Goal: Task Accomplishment & Management: Complete application form

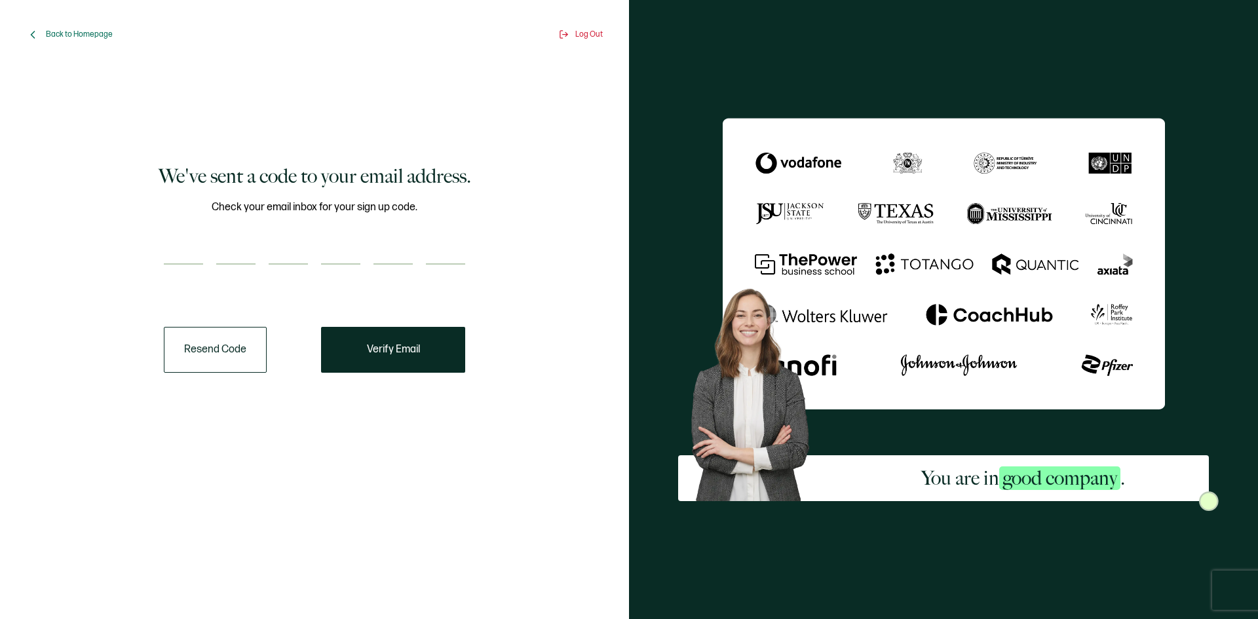
click at [195, 245] on input "number" at bounding box center [183, 252] width 39 height 26
type input "3"
type input "7"
type input "1"
type input "4"
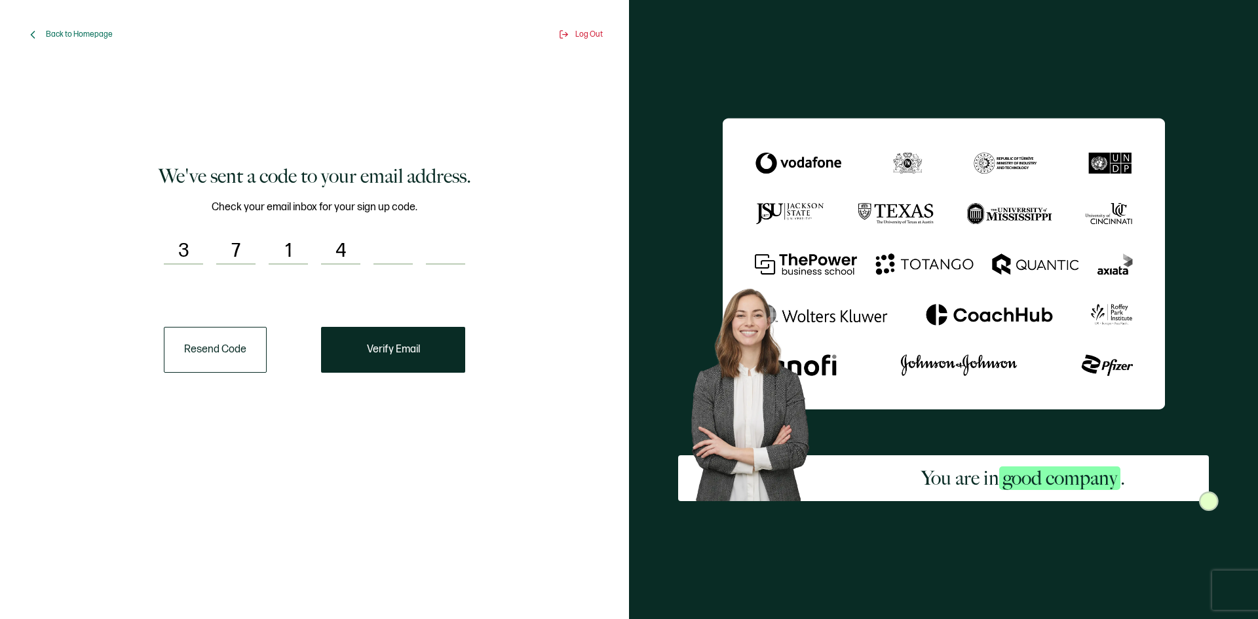
type input "9"
type input "3"
click at [395, 368] on button "Verify Email" at bounding box center [393, 350] width 144 height 46
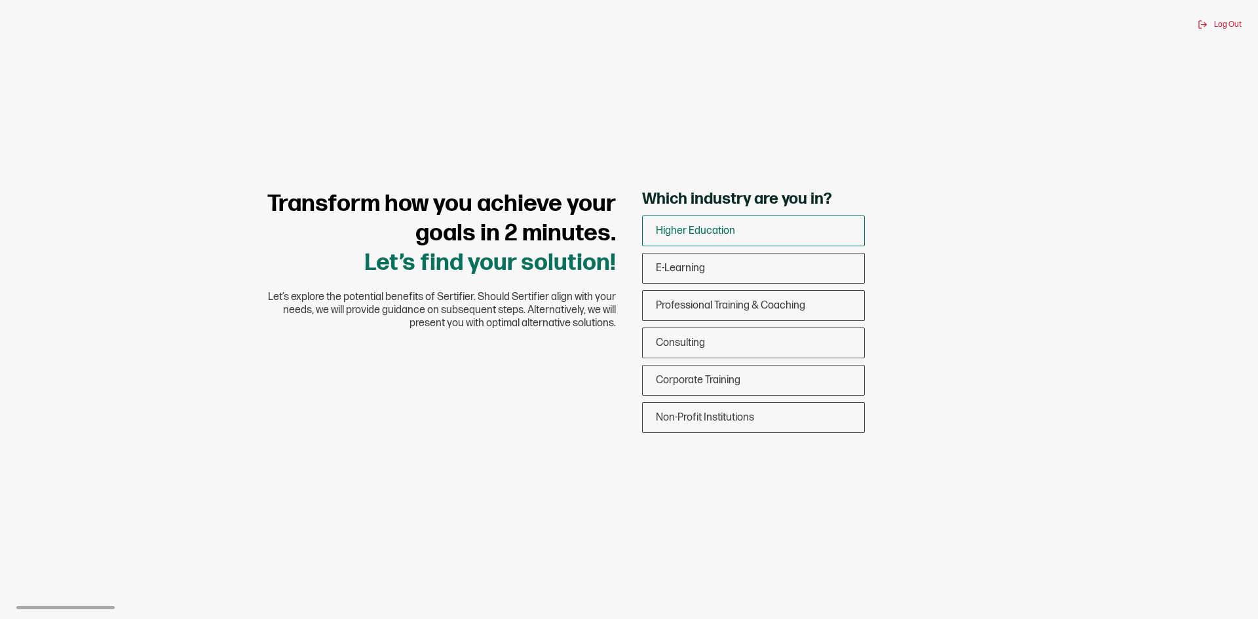
click at [691, 229] on span "Higher Education" at bounding box center [695, 231] width 79 height 12
click at [0, 0] on input "Higher Education" at bounding box center [0, 0] width 0 height 0
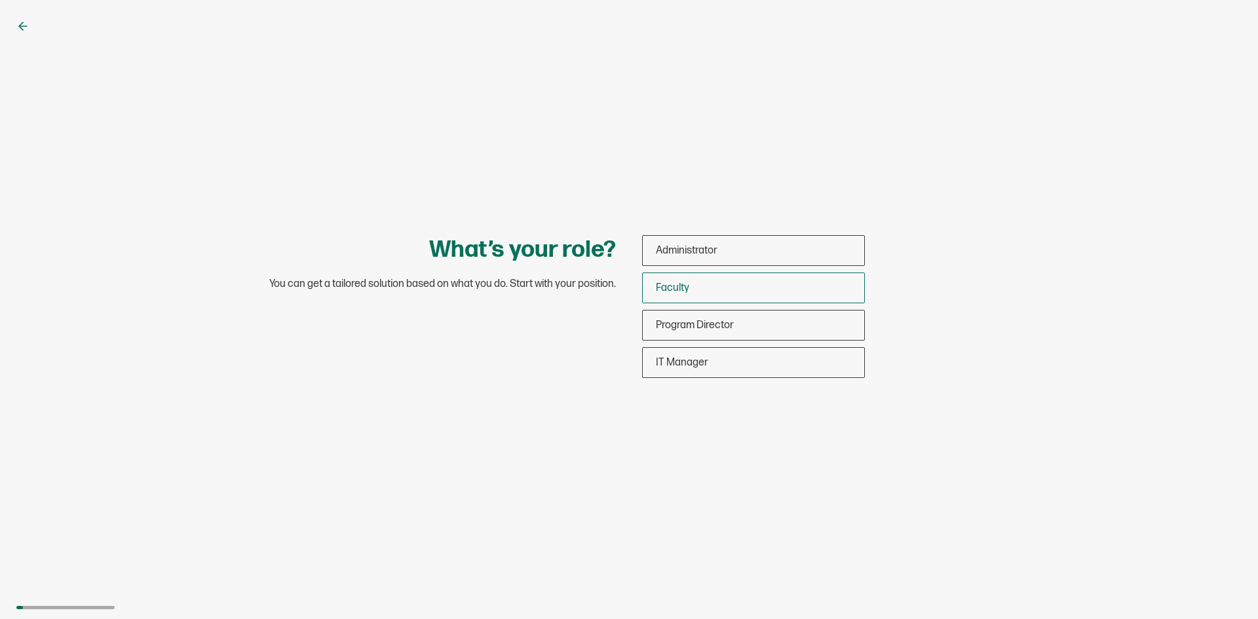
click at [704, 287] on div "Faculty" at bounding box center [754, 288] width 222 height 31
click at [0, 0] on input "Faculty" at bounding box center [0, 0] width 0 height 0
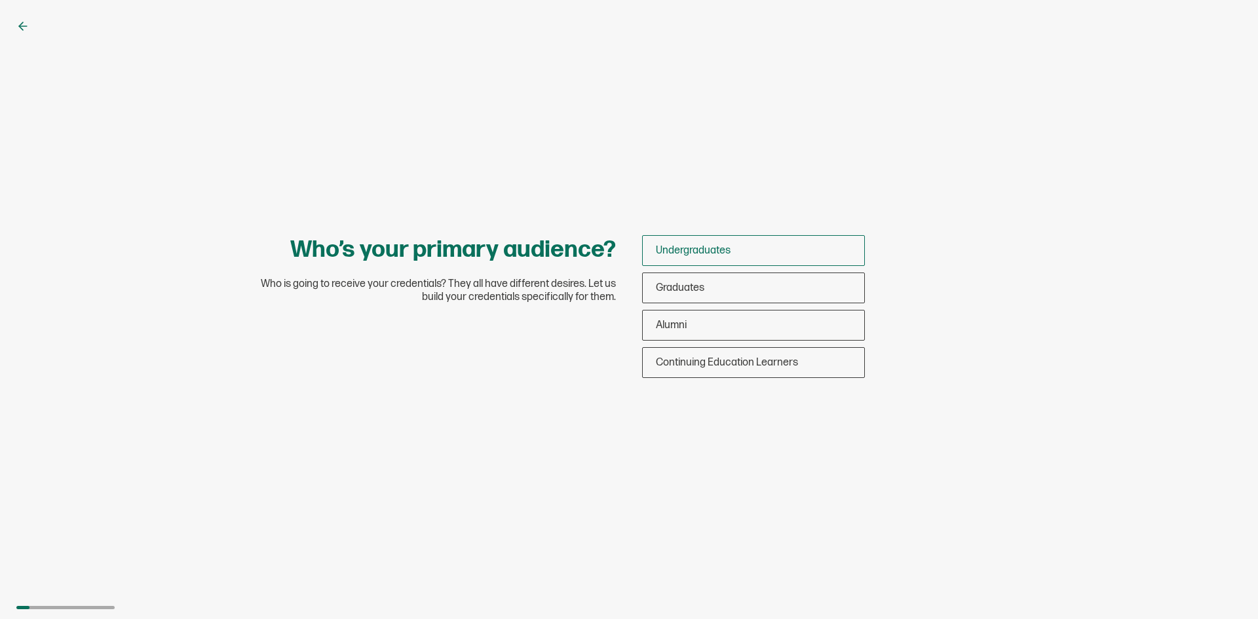
click at [731, 252] on div "Undergraduates" at bounding box center [754, 250] width 222 height 31
click at [0, 0] on input "Undergraduates" at bounding box center [0, 0] width 0 height 0
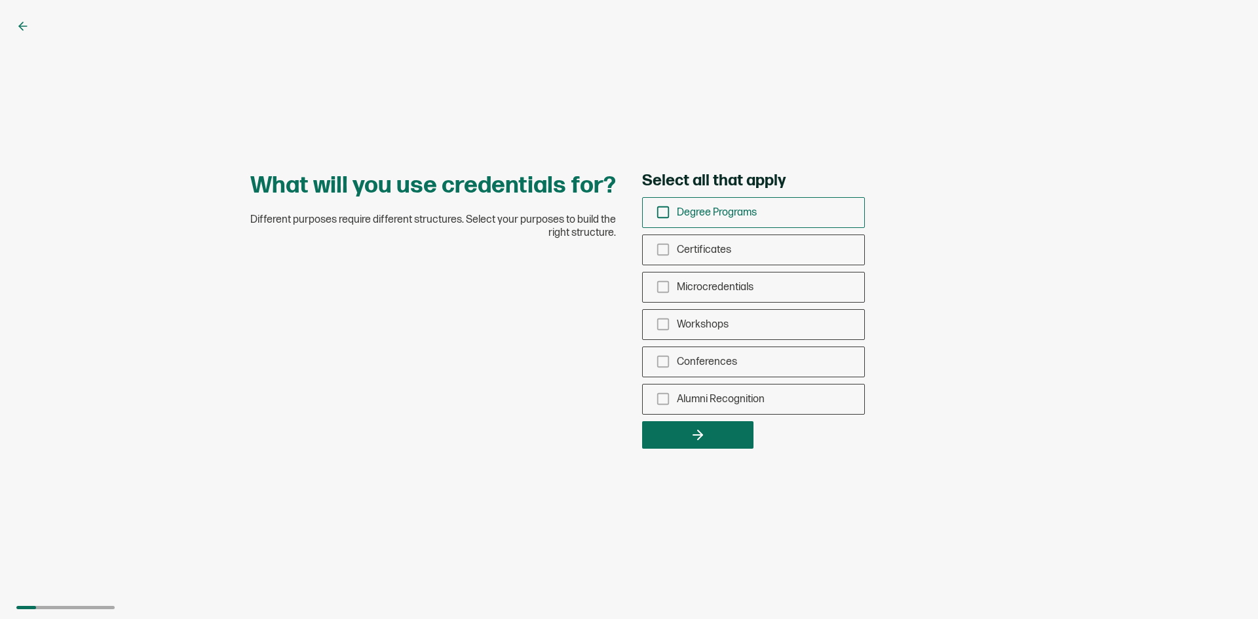
click at [745, 213] on span "Degree Programs" at bounding box center [717, 212] width 80 height 12
click at [0, 0] on input "Degree Programs" at bounding box center [0, 0] width 0 height 0
click at [682, 433] on button "button" at bounding box center [697, 435] width 111 height 28
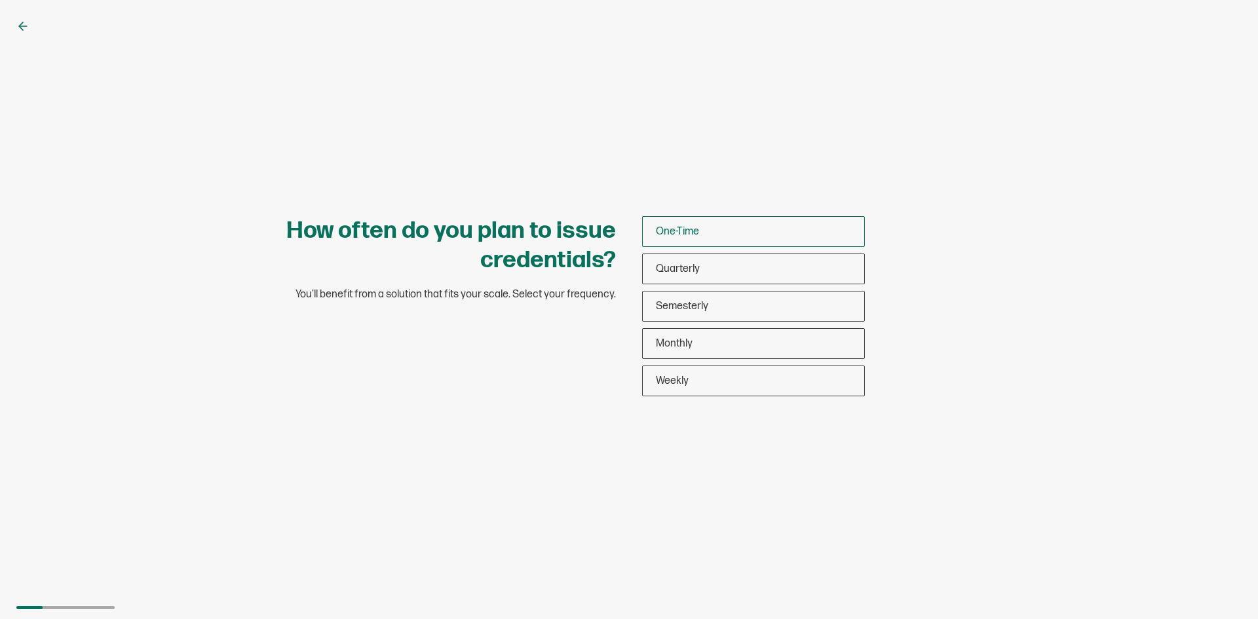
click at [695, 227] on span "One-Time" at bounding box center [677, 231] width 43 height 12
click at [0, 0] on input "One-Time" at bounding box center [0, 0] width 0 height 0
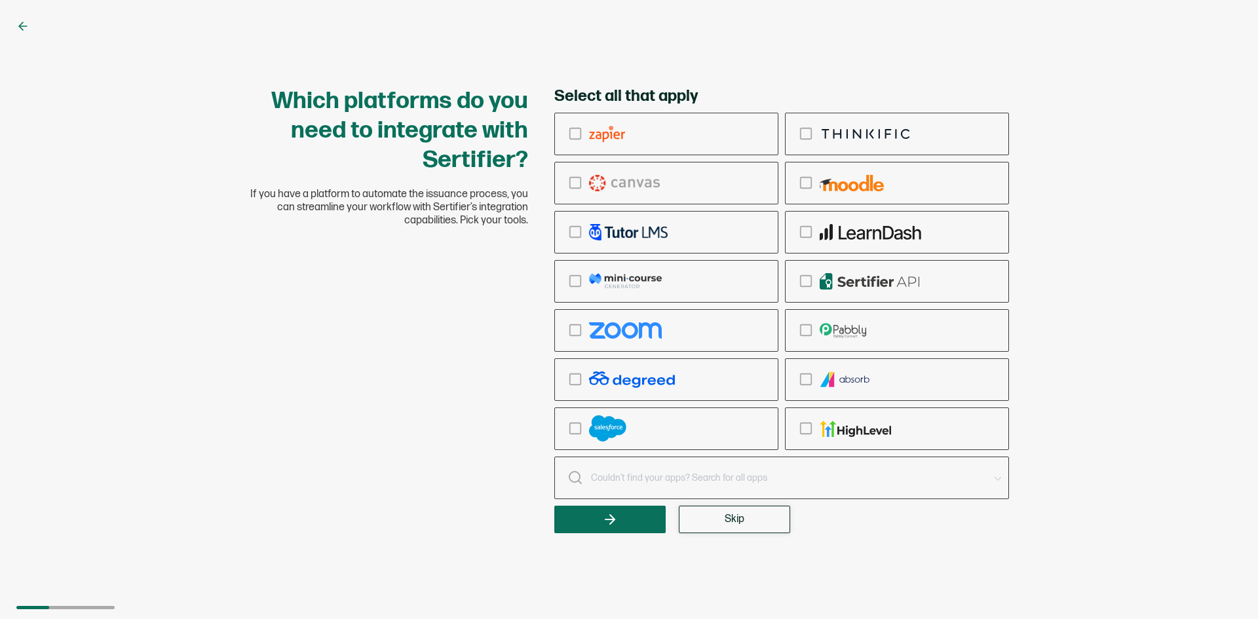
click at [733, 515] on span "Skip" at bounding box center [735, 519] width 20 height 10
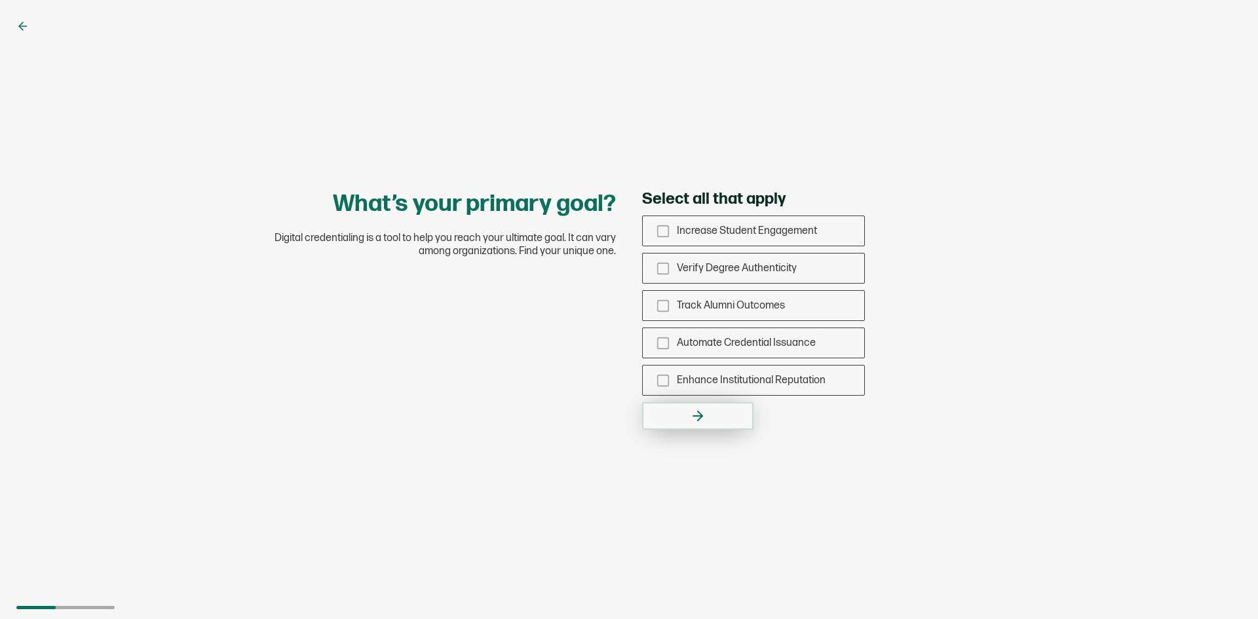
click at [678, 405] on button "button" at bounding box center [697, 416] width 111 height 28
click at [658, 241] on div "Increase Student Engagement" at bounding box center [754, 231] width 222 height 31
click at [0, 0] on input "Increase Student Engagement" at bounding box center [0, 0] width 0 height 0
click at [688, 414] on button "button" at bounding box center [697, 416] width 111 height 28
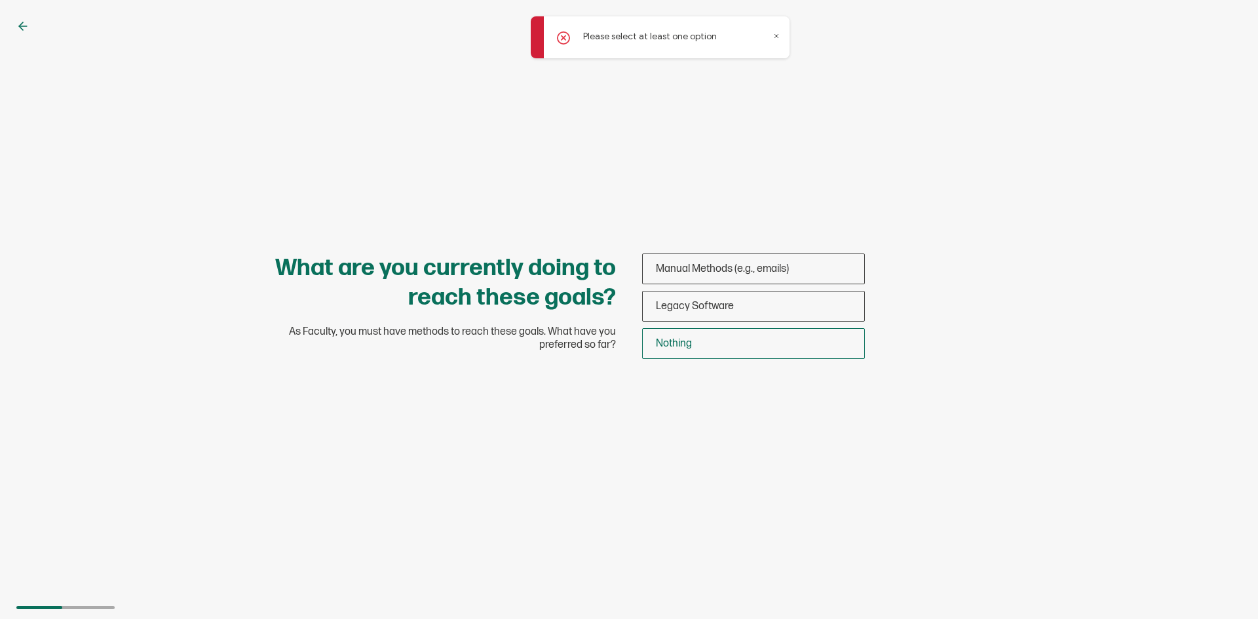
click at [696, 343] on div "Nothing" at bounding box center [754, 343] width 222 height 31
click at [0, 0] on input "Nothing" at bounding box center [0, 0] width 0 height 0
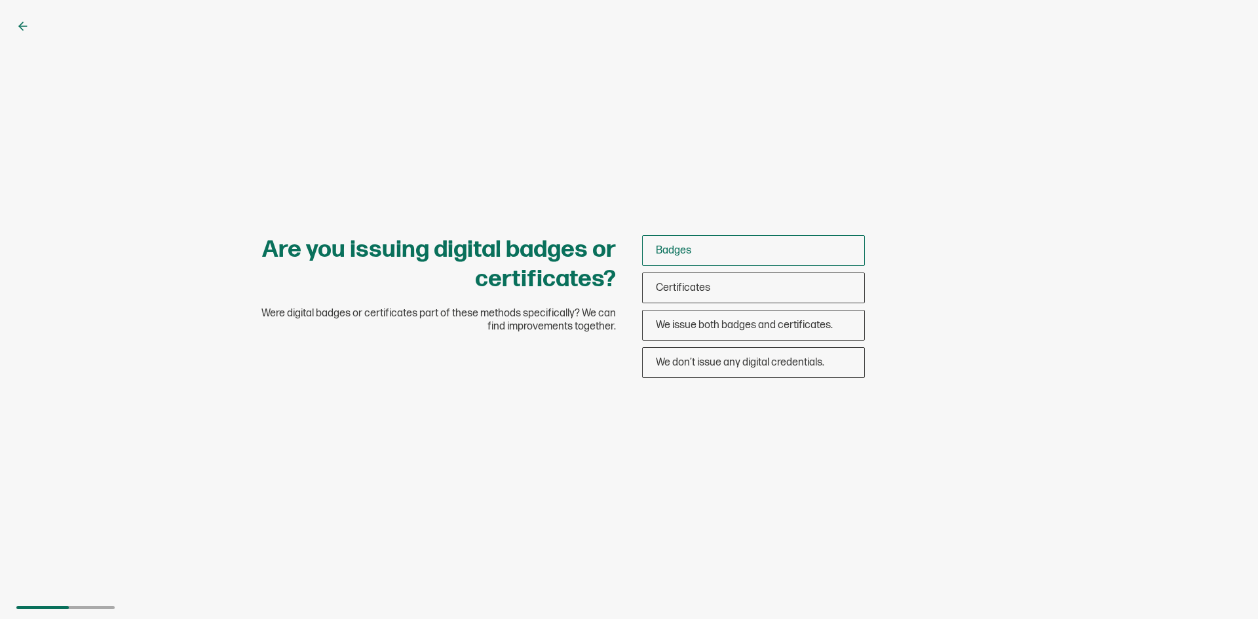
click at [699, 261] on div "Badges" at bounding box center [754, 250] width 222 height 31
click at [0, 0] on input "Badges" at bounding box center [0, 0] width 0 height 0
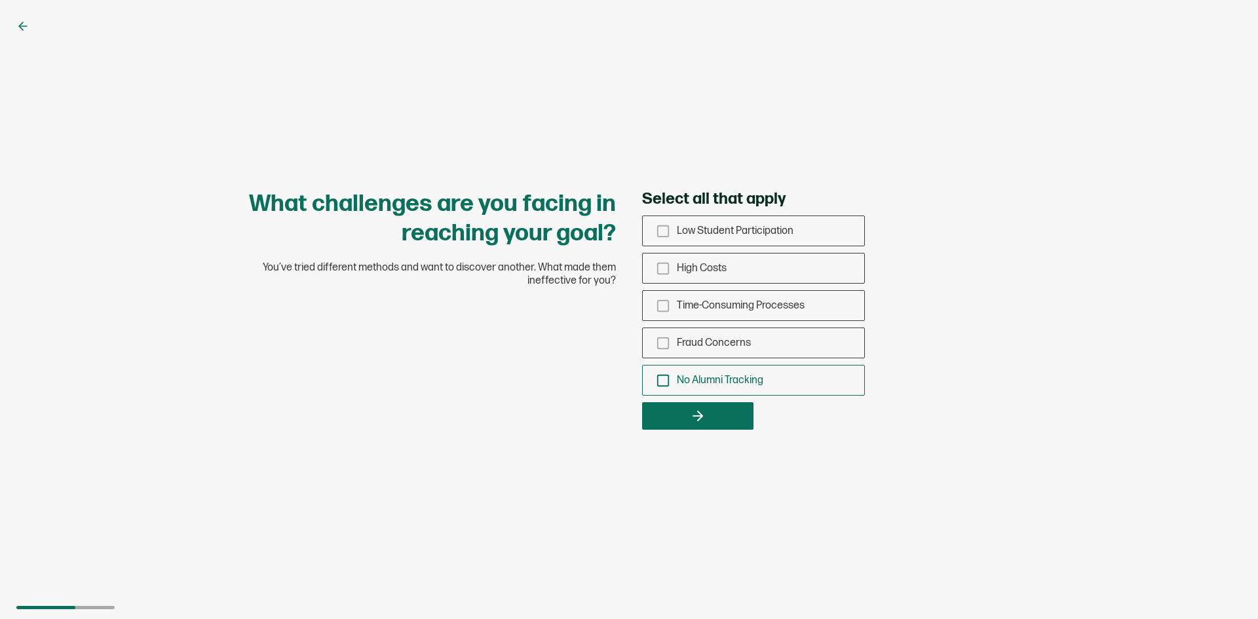
click at [695, 371] on div "No Alumni Tracking" at bounding box center [754, 380] width 222 height 31
click at [0, 0] on input "No Alumni Tracking" at bounding box center [0, 0] width 0 height 0
click at [689, 416] on button "button" at bounding box center [697, 416] width 111 height 28
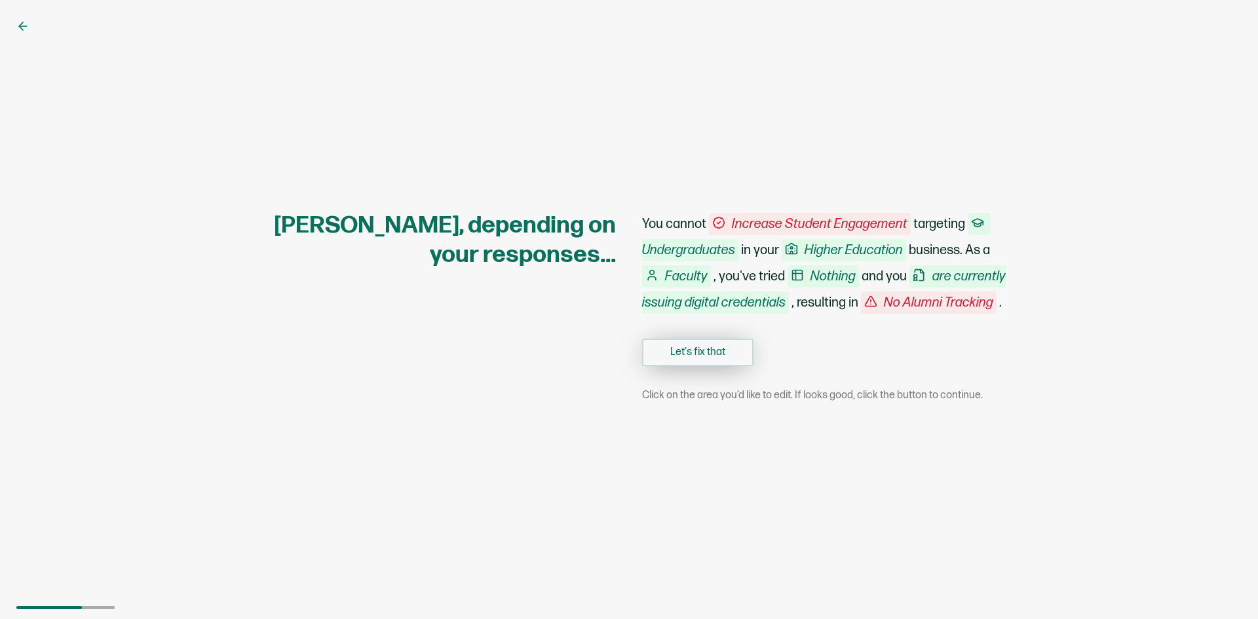
click at [705, 366] on button "Let's fix that" at bounding box center [697, 353] width 111 height 28
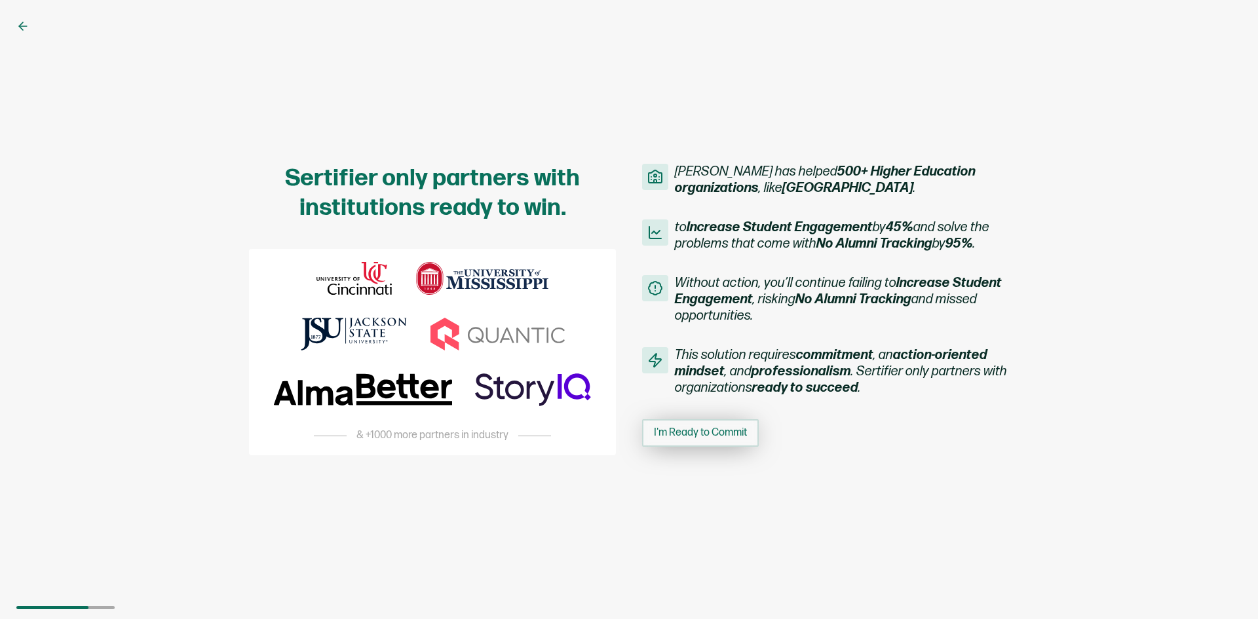
click at [716, 429] on span "I'm Ready to Commit" at bounding box center [700, 433] width 93 height 10
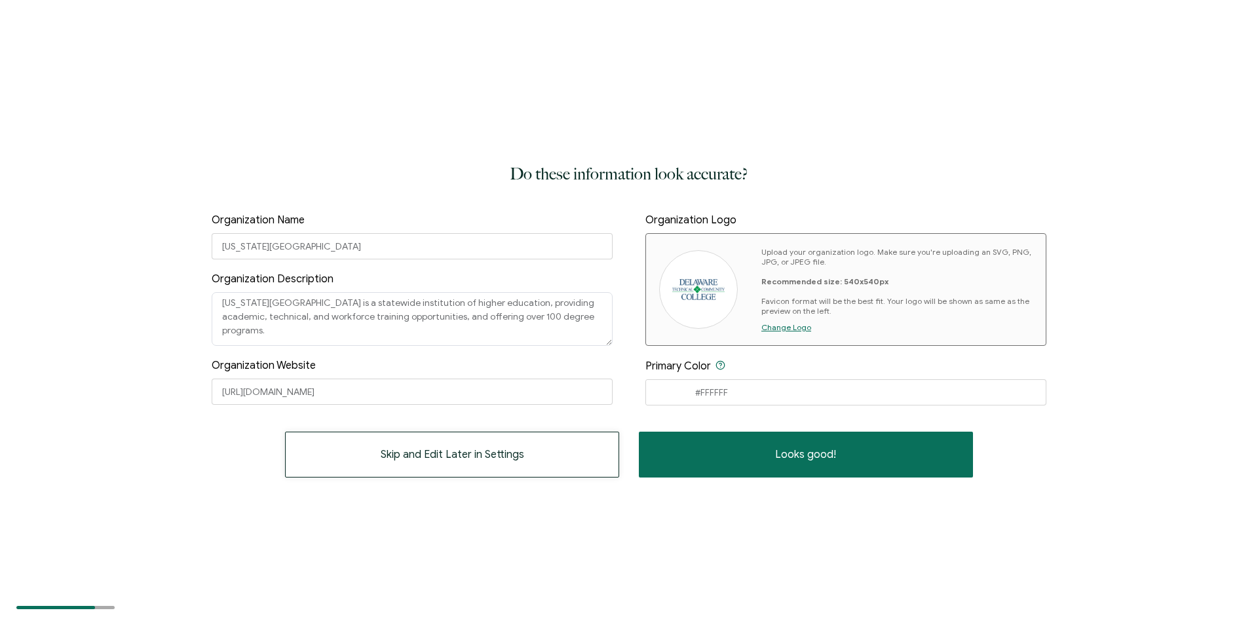
click at [469, 463] on button "Skip and Edit Later in Settings" at bounding box center [452, 455] width 334 height 46
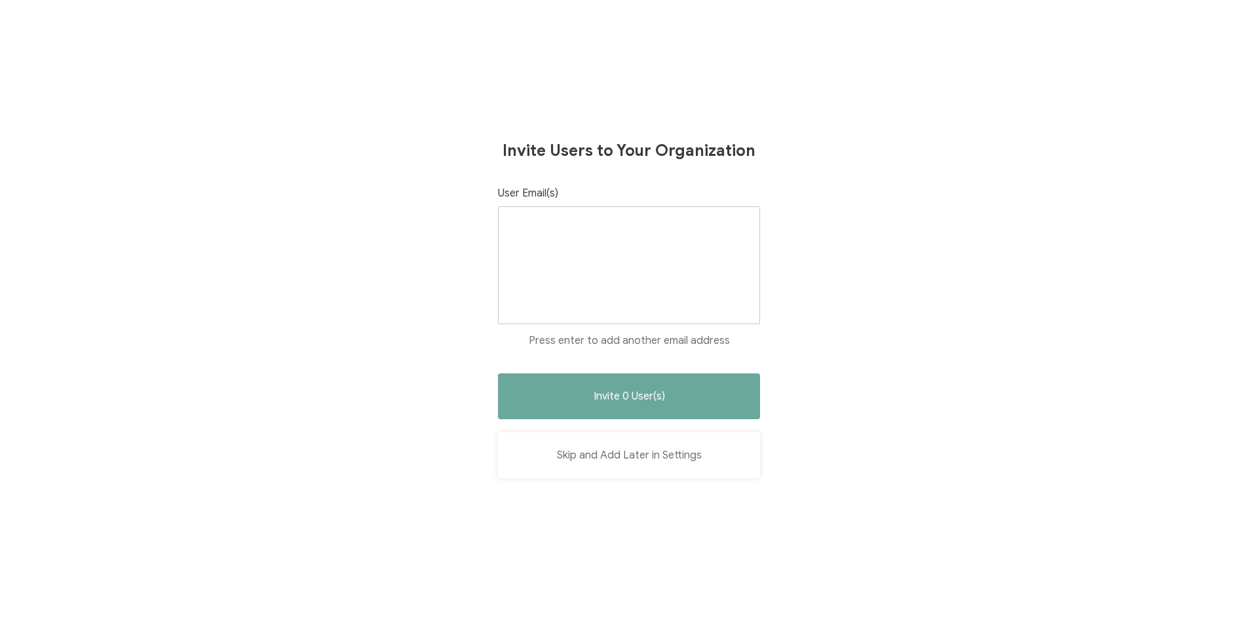
click at [611, 460] on button "Skip and Add Later in Settings" at bounding box center [629, 456] width 262 height 46
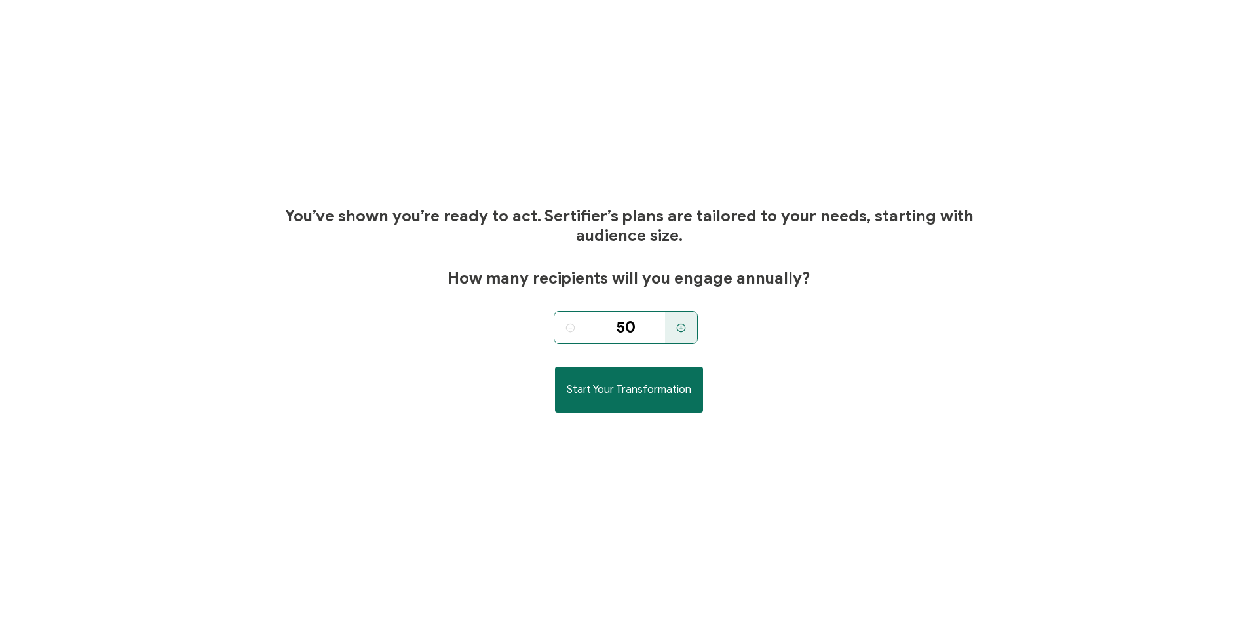
click at [571, 326] on icon at bounding box center [571, 328] width 10 height 10
